Goal: Task Accomplishment & Management: Manage account settings

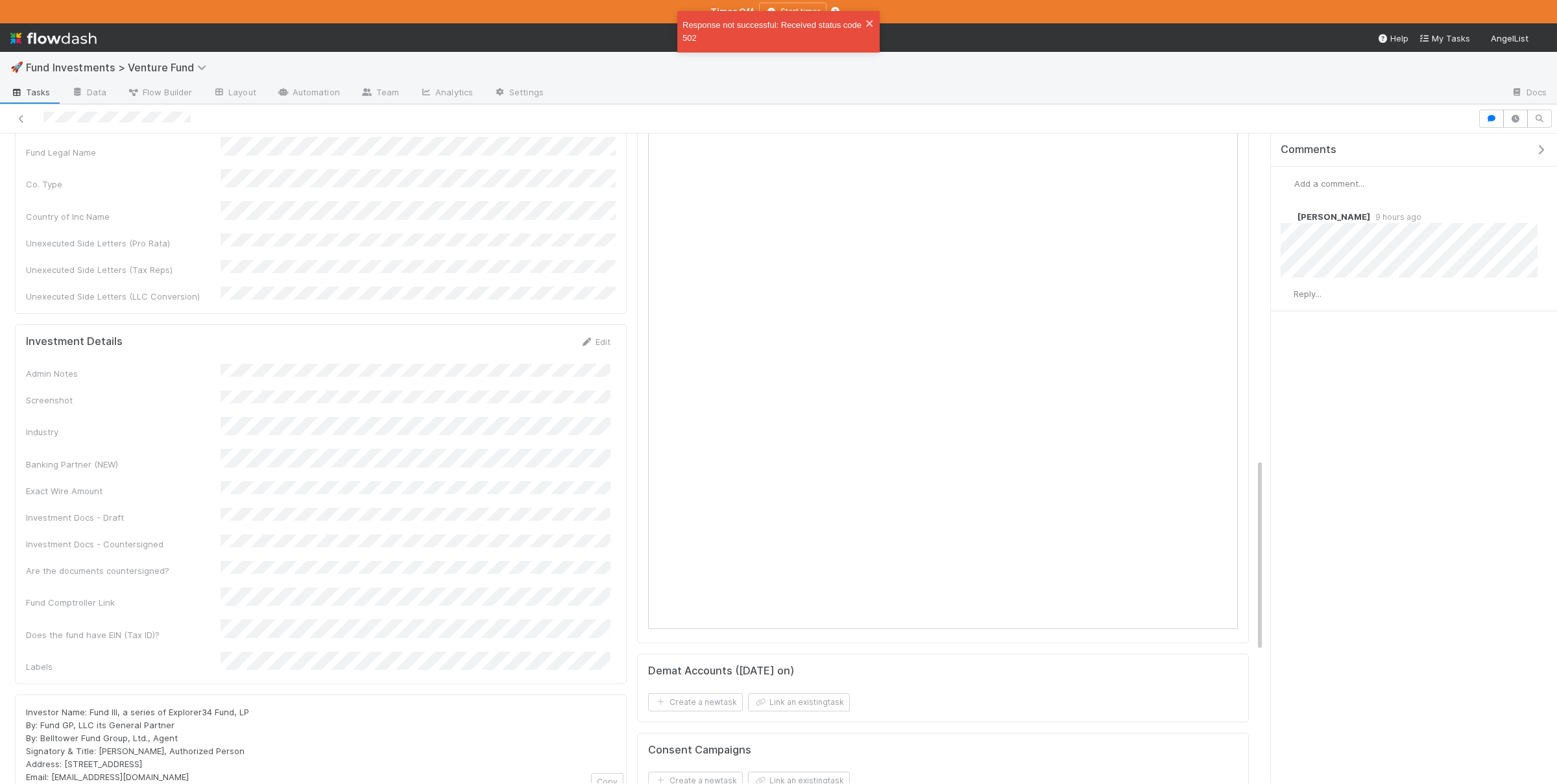
scroll to position [1094, 0]
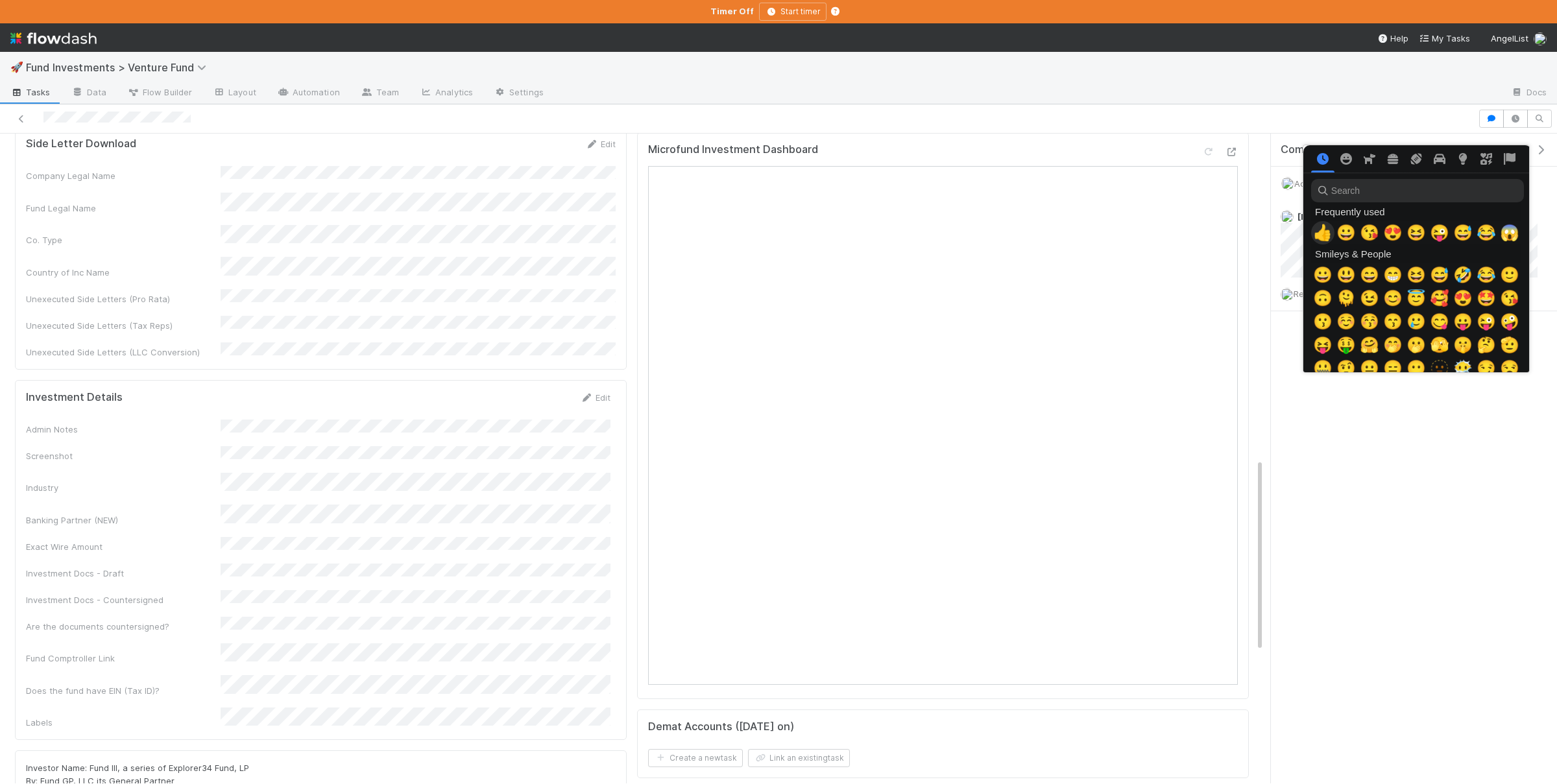
click at [1324, 230] on span "👍" at bounding box center [1323, 232] width 19 height 18
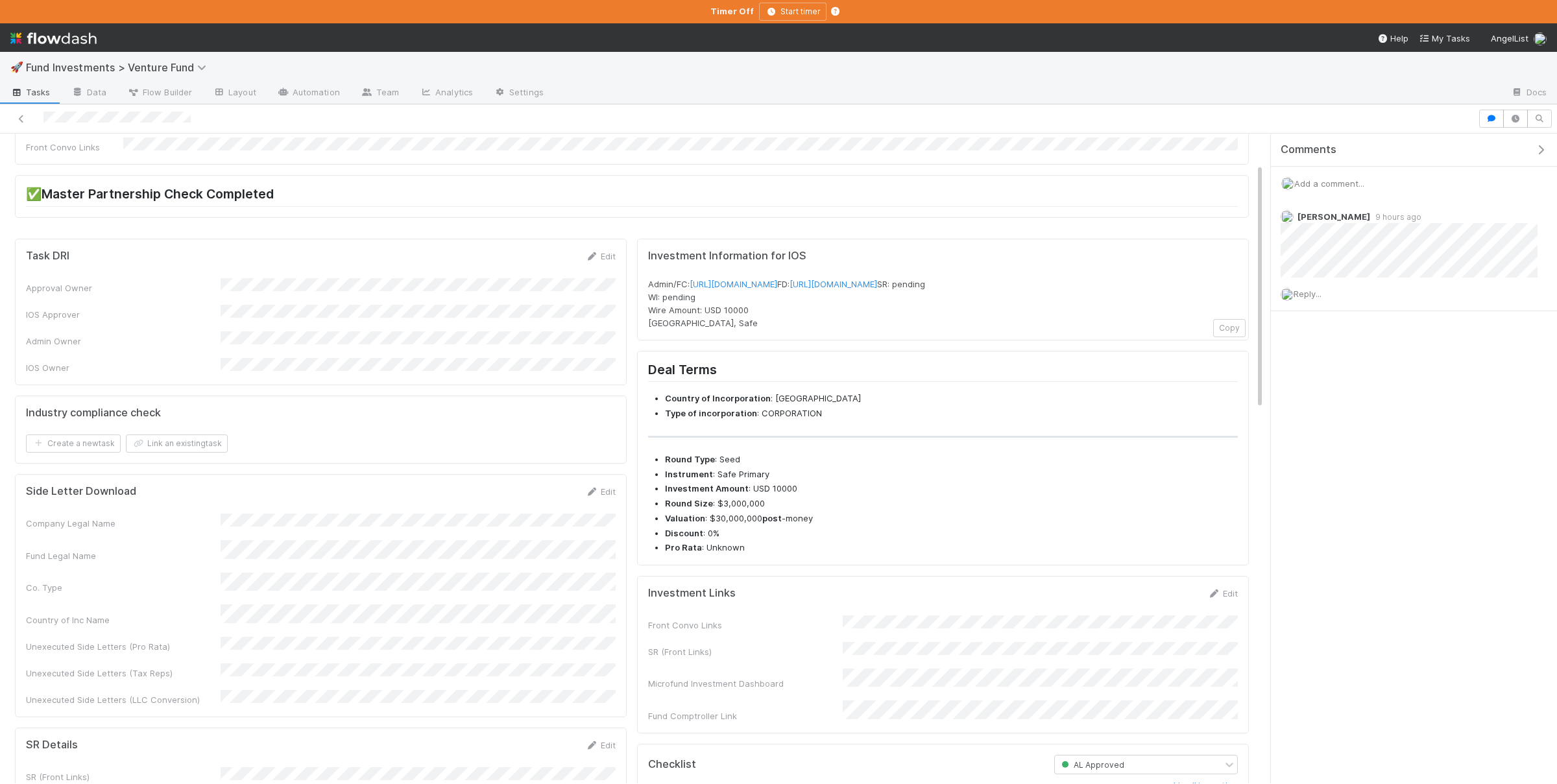
scroll to position [0, 0]
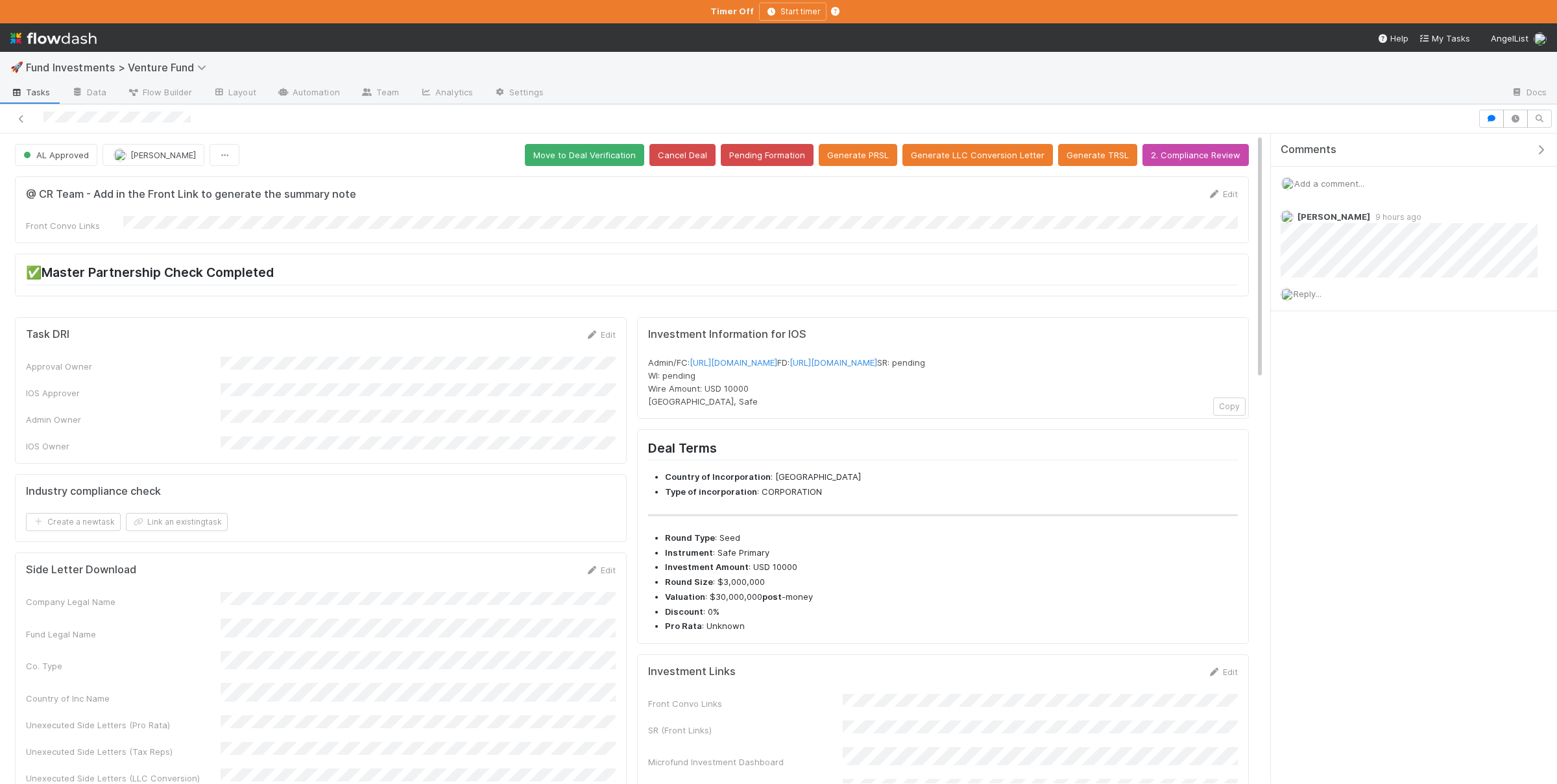
click at [42, 93] on span "Tasks" at bounding box center [30, 92] width 40 height 13
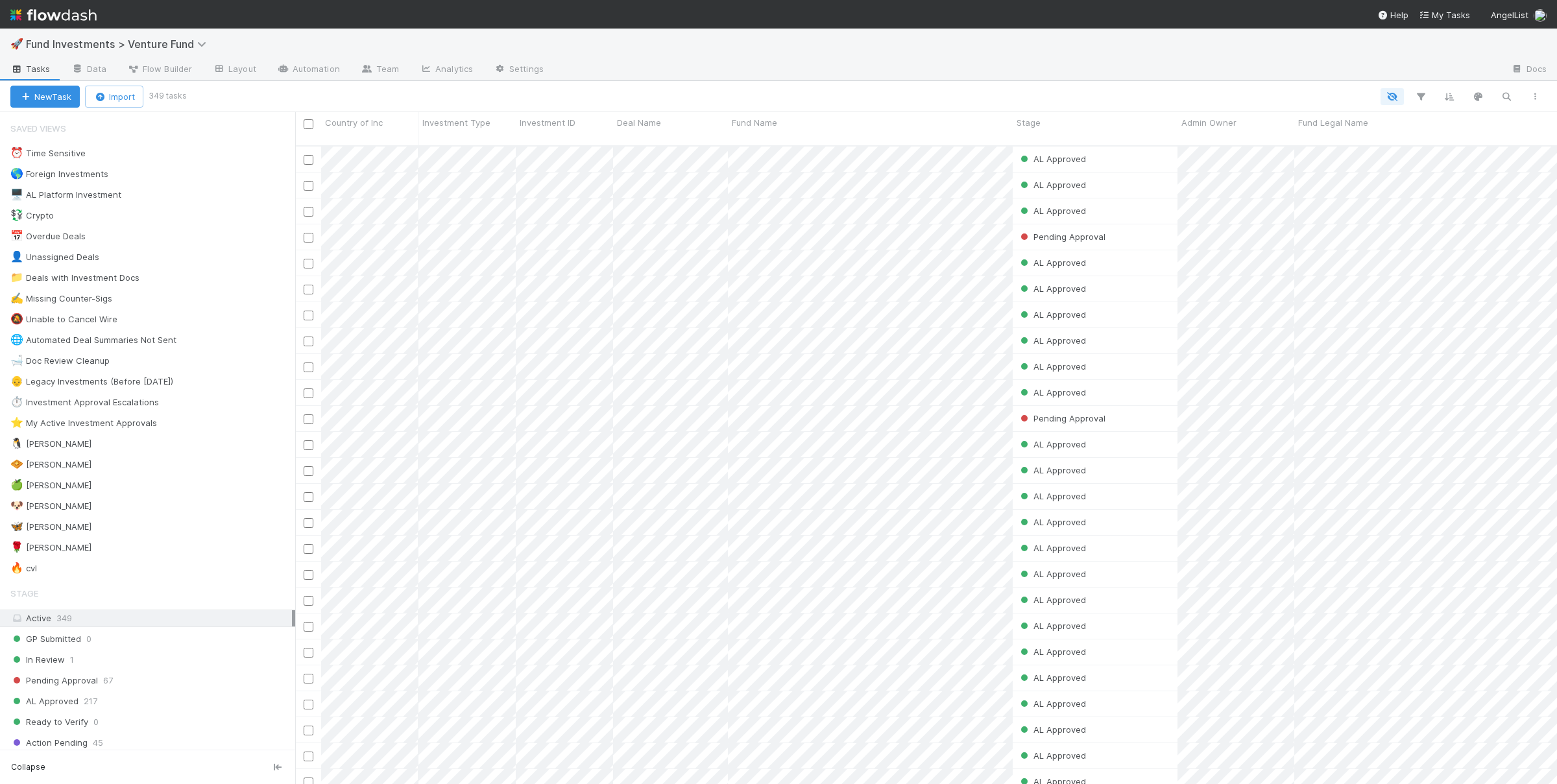
scroll to position [650, 1262]
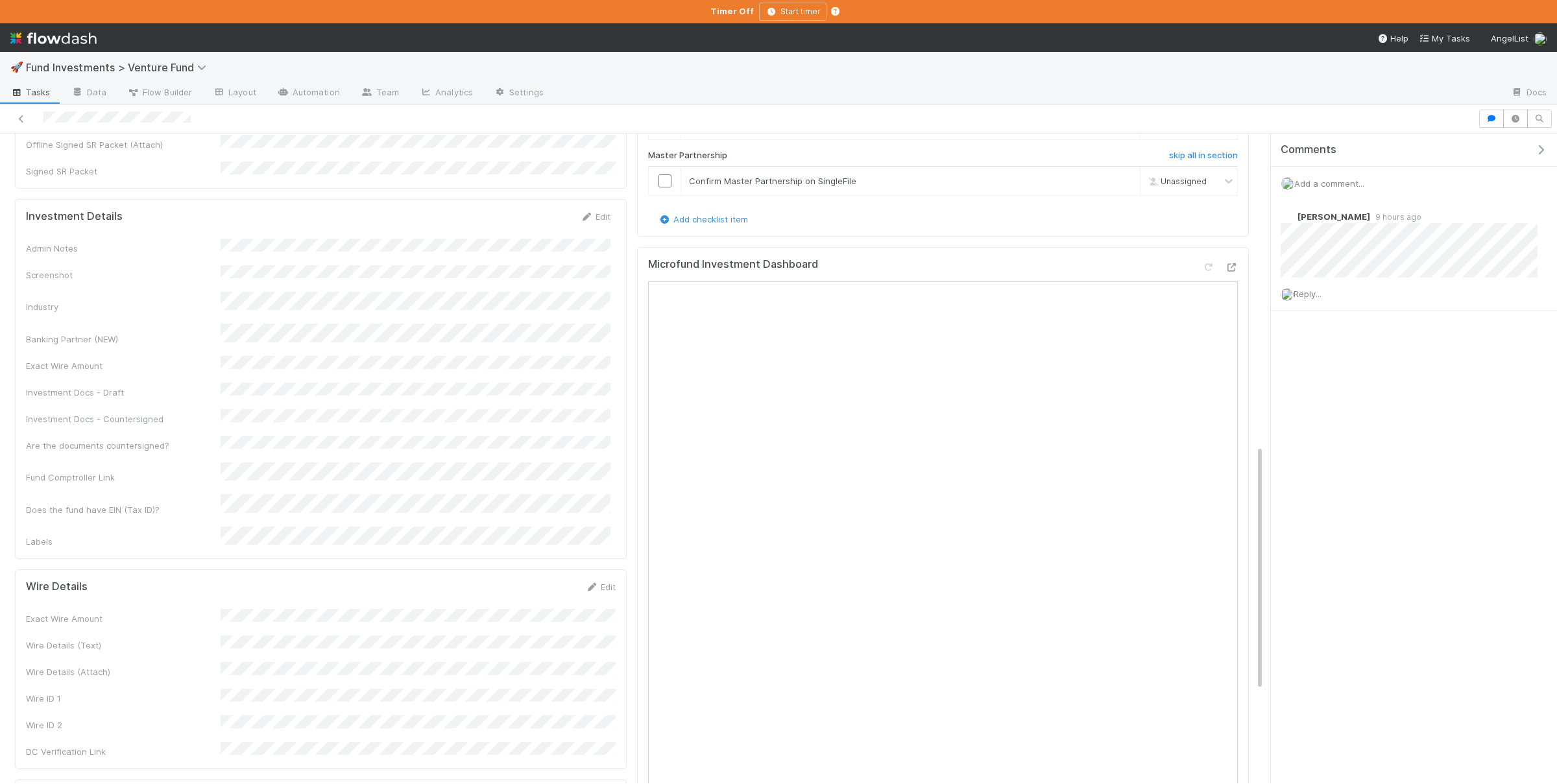
scroll to position [822, 0]
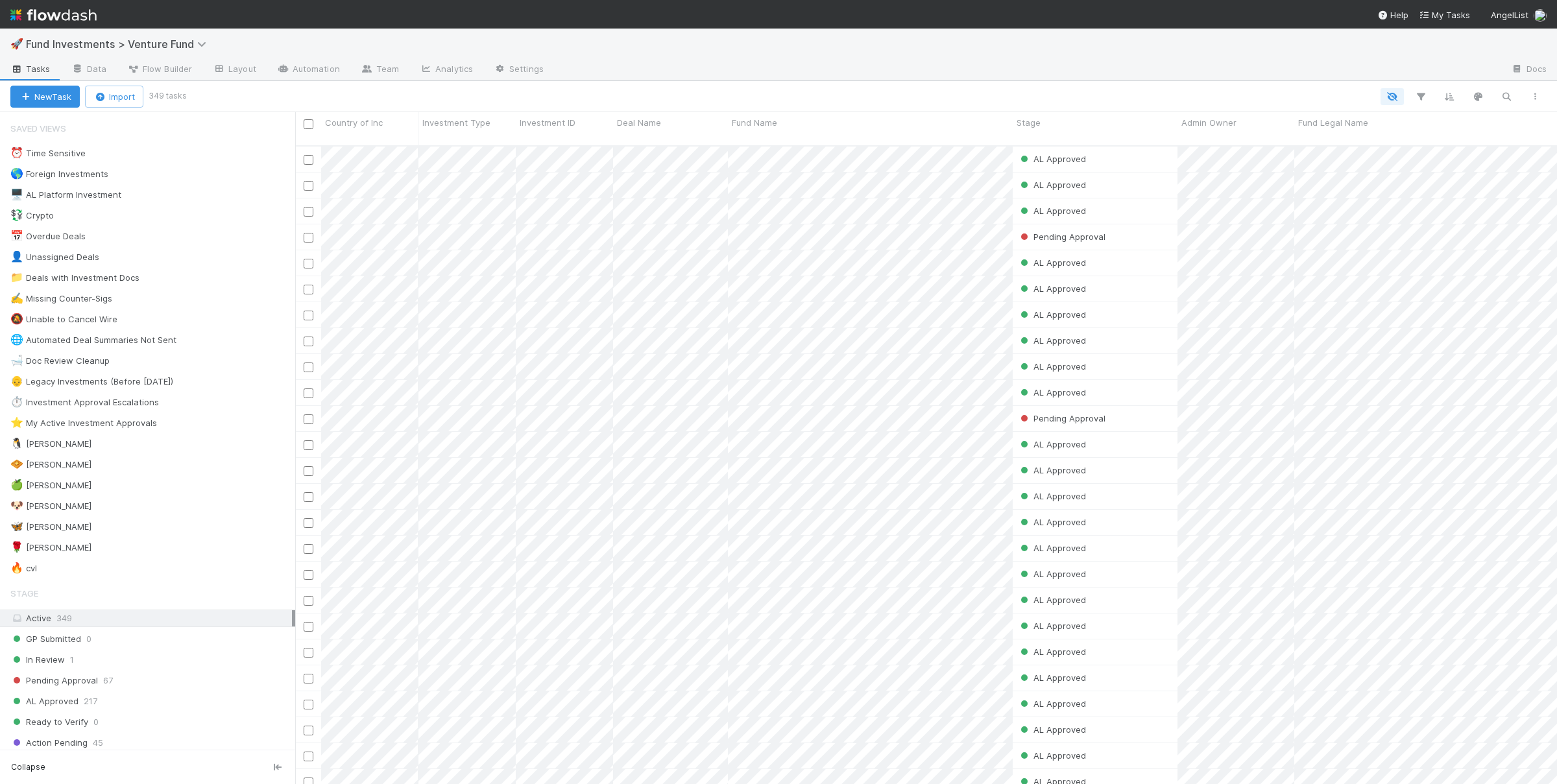
scroll to position [650, 1262]
click at [160, 473] on div "🧇 Susan 5" at bounding box center [152, 464] width 285 height 16
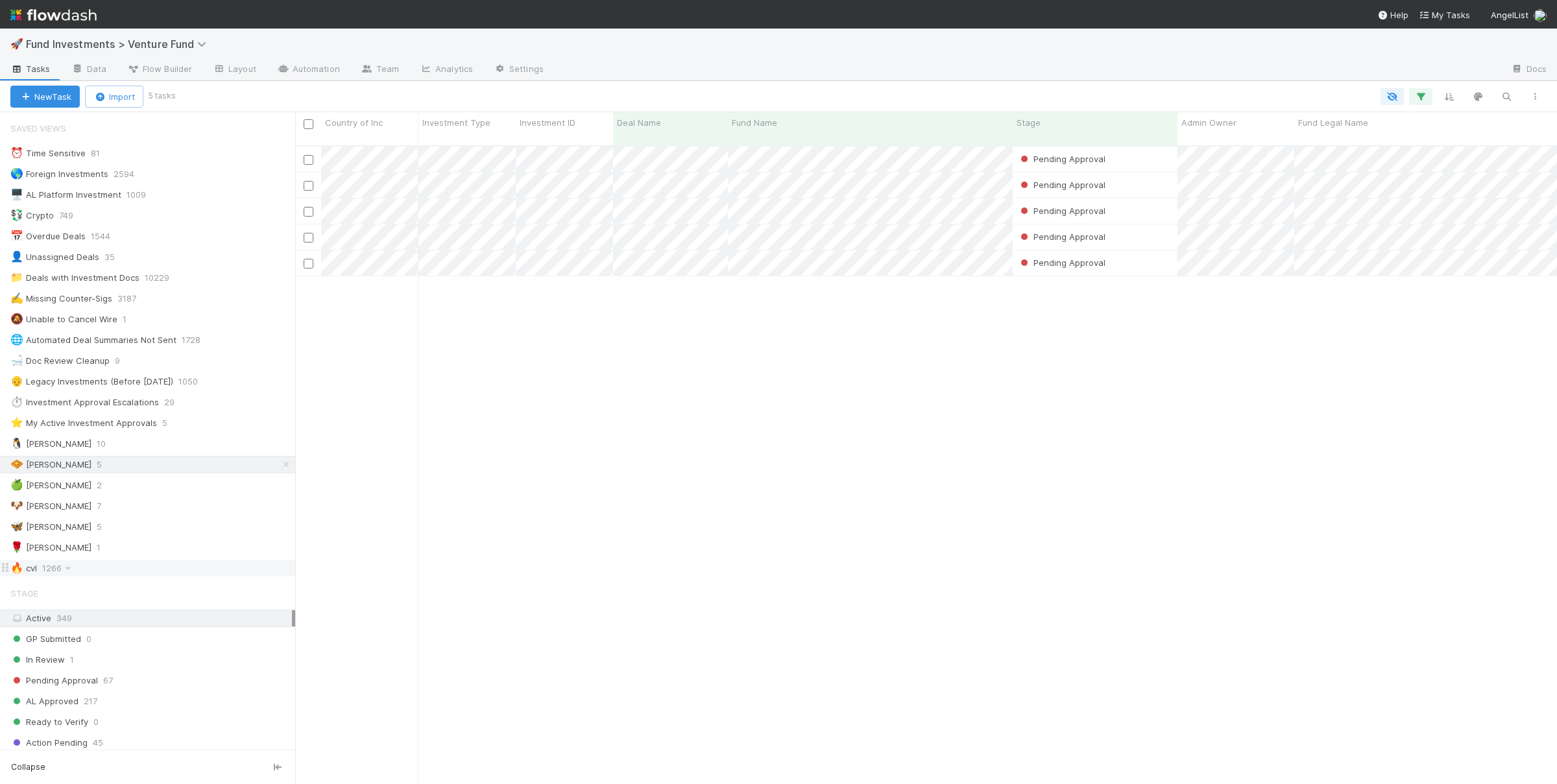
scroll to position [650, 1262]
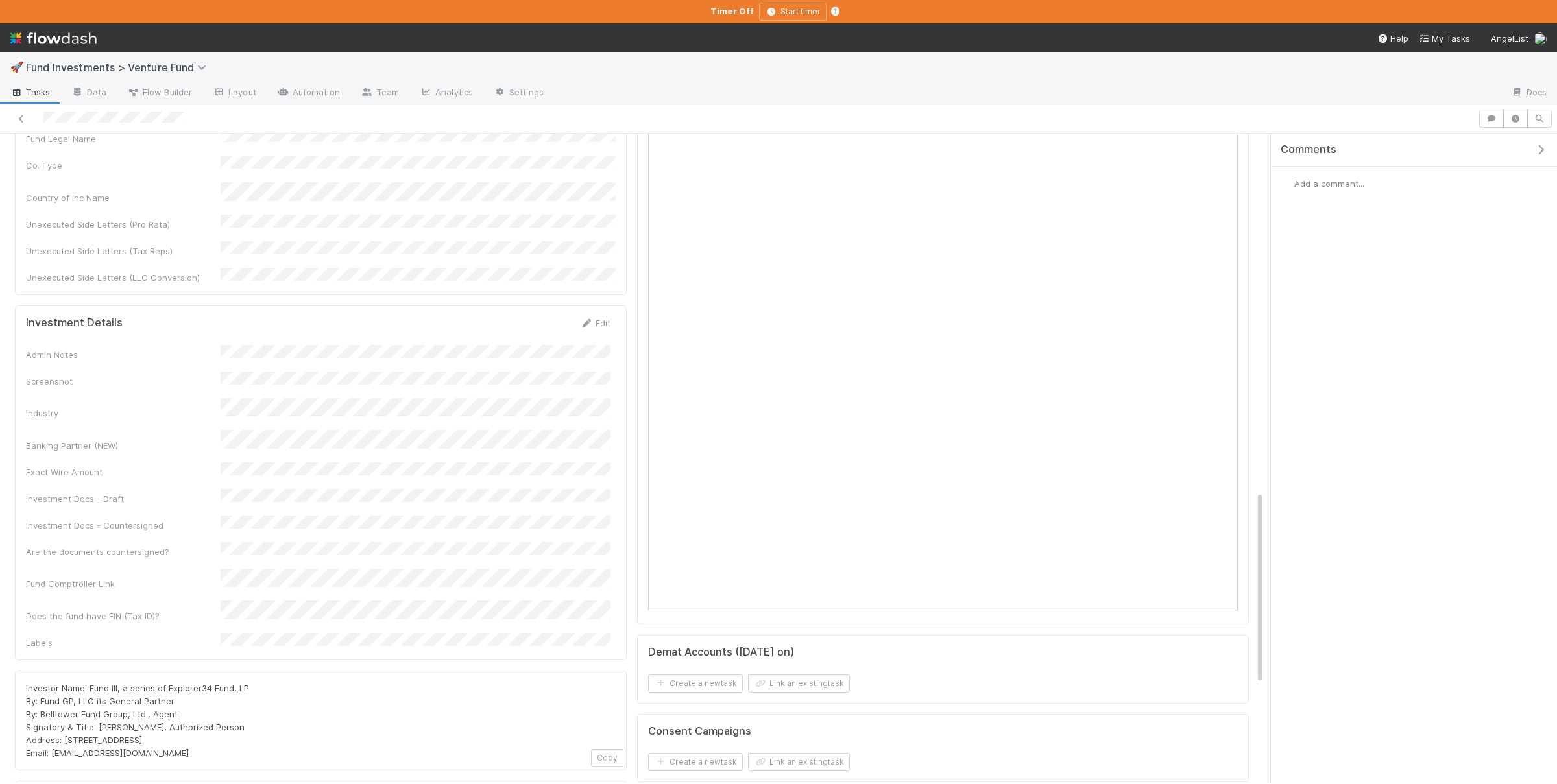
scroll to position [1202, 0]
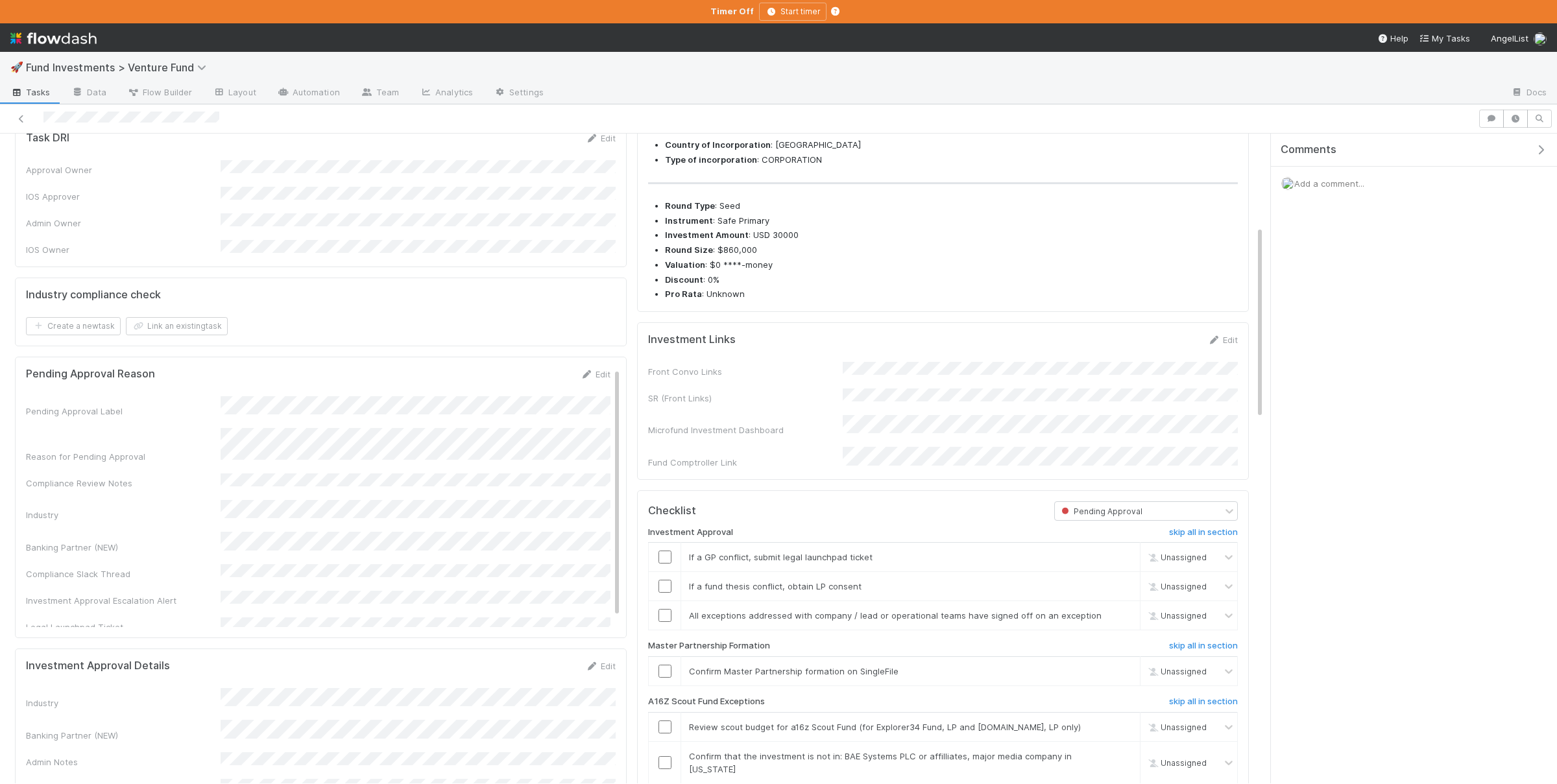
scroll to position [206, 0]
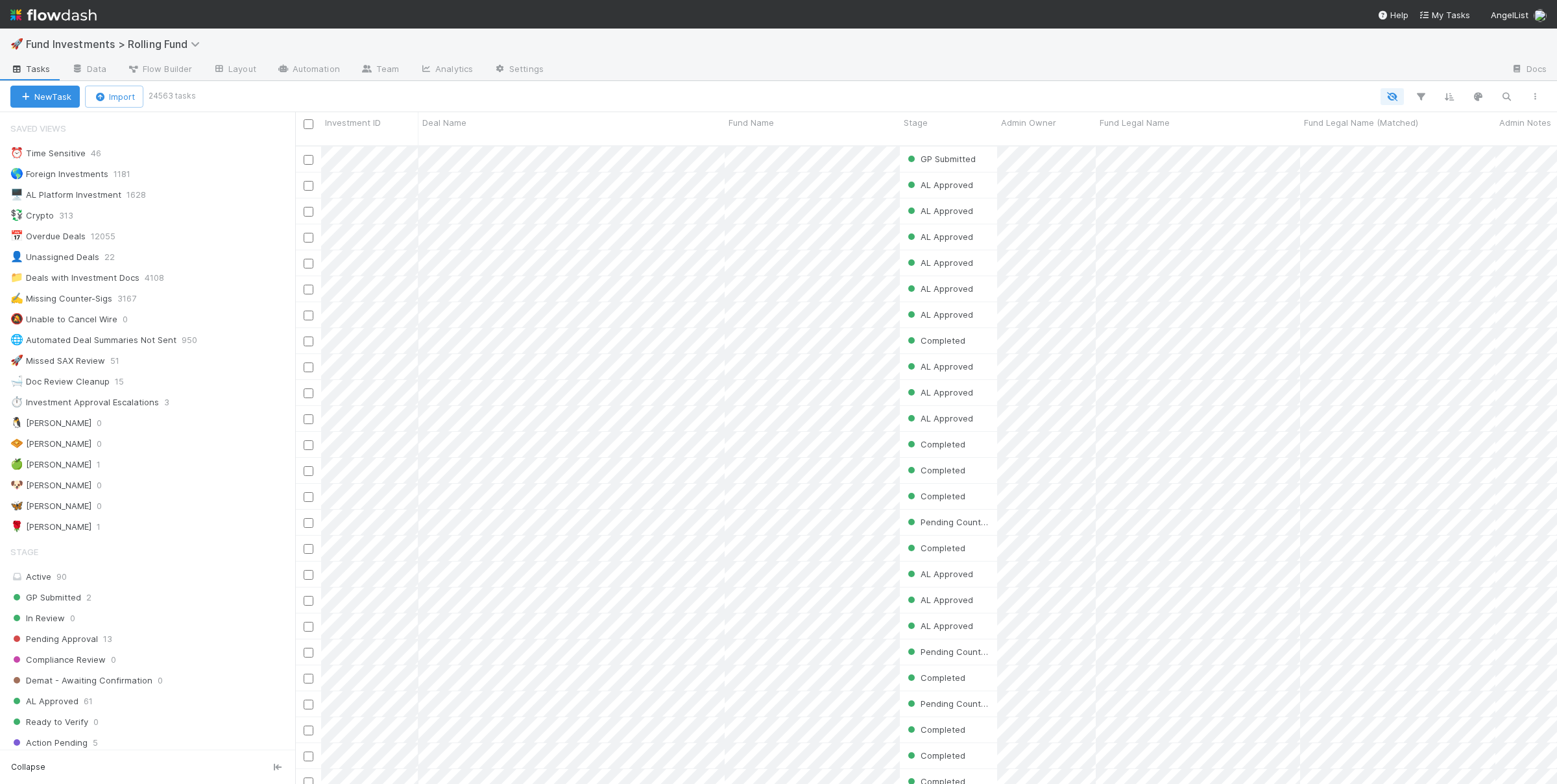
scroll to position [650, 1262]
